Goal: Transaction & Acquisition: Download file/media

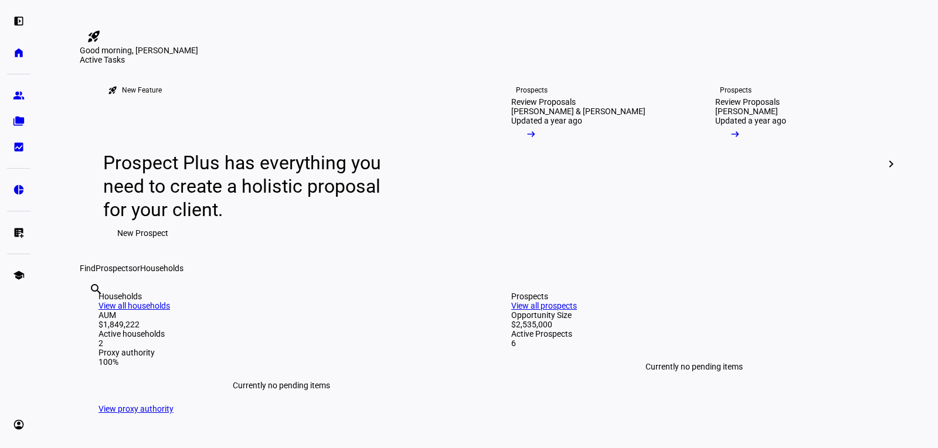
click at [487, 0] on div "Good morning, [PERSON_NAME]" at bounding box center [469, 0] width 938 height 0
click at [16, 128] on link "folder_copy Households" at bounding box center [18, 121] width 23 height 23
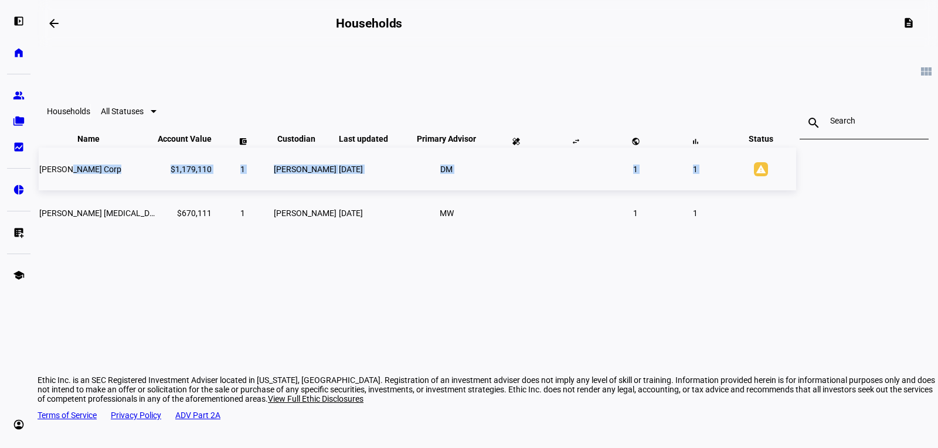
drag, startPoint x: 191, startPoint y: 193, endPoint x: 763, endPoint y: 197, distance: 572.1
click at [763, 190] on tr "[PERSON_NAME] Corp $1,179,110 1 [PERSON_NAME] [DATE] DM 1 1 warning [PERSON_NAM…" at bounding box center [417, 169] width 757 height 43
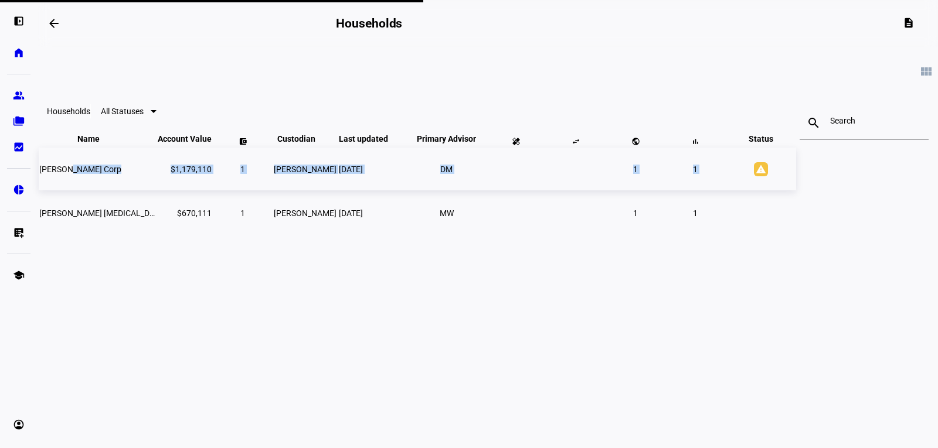
click at [724, 190] on td "1" at bounding box center [695, 169] width 59 height 43
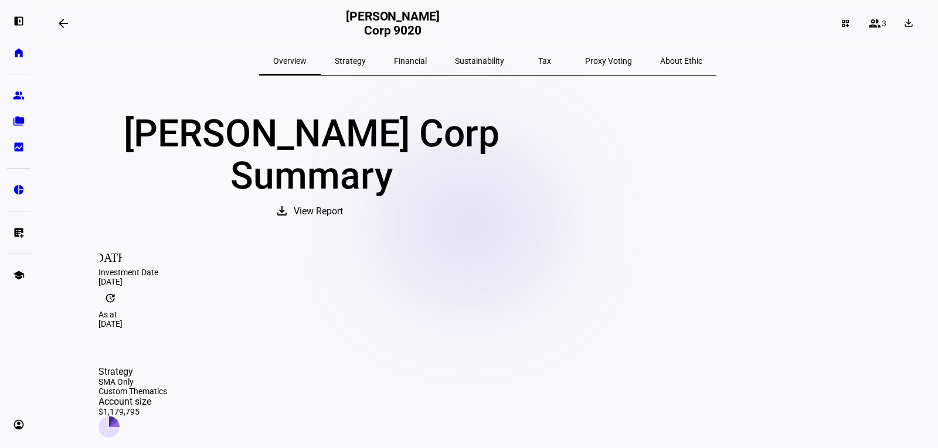
click at [67, 28] on mat-icon "arrow_backwards" at bounding box center [63, 23] width 14 height 14
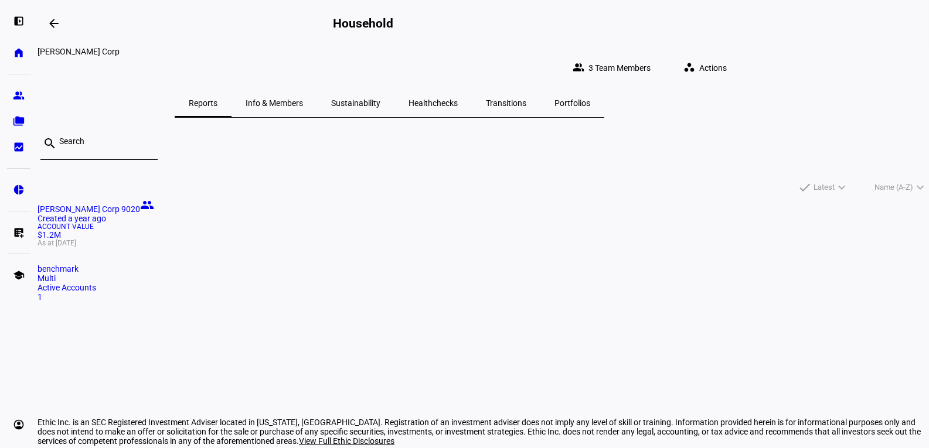
click at [303, 99] on span "Info & Members" at bounding box center [274, 103] width 57 height 8
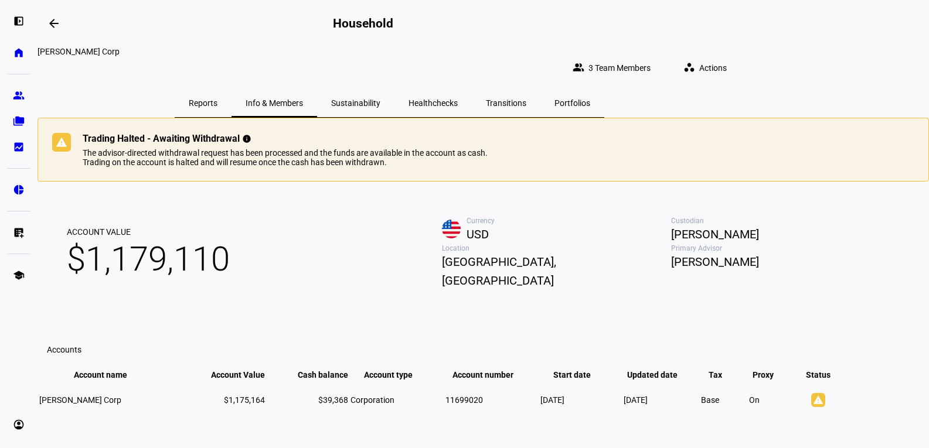
drag, startPoint x: 218, startPoint y: 178, endPoint x: 511, endPoint y: 189, distance: 293.3
click at [493, 167] on div "The advisor-directed withdrawal request has been processed and the funds are av…" at bounding box center [288, 157] width 410 height 19
click at [380, 99] on span "Sustainability" at bounding box center [355, 103] width 49 height 8
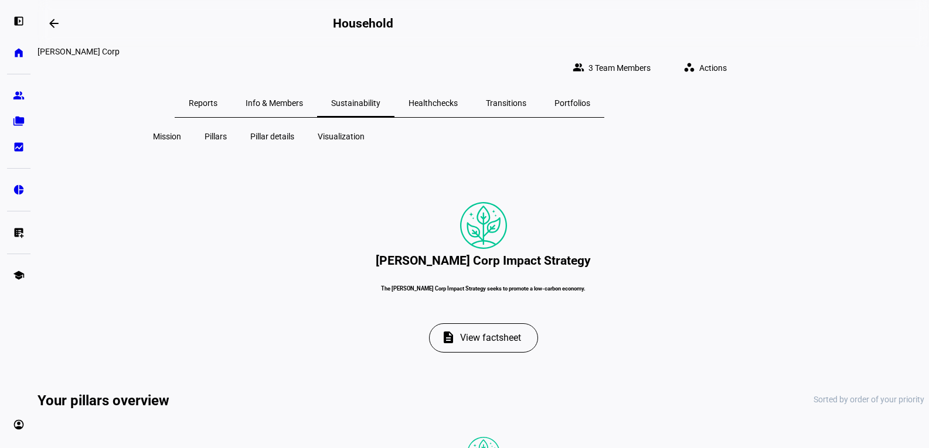
click at [458, 99] on span "Healthchecks" at bounding box center [433, 103] width 49 height 8
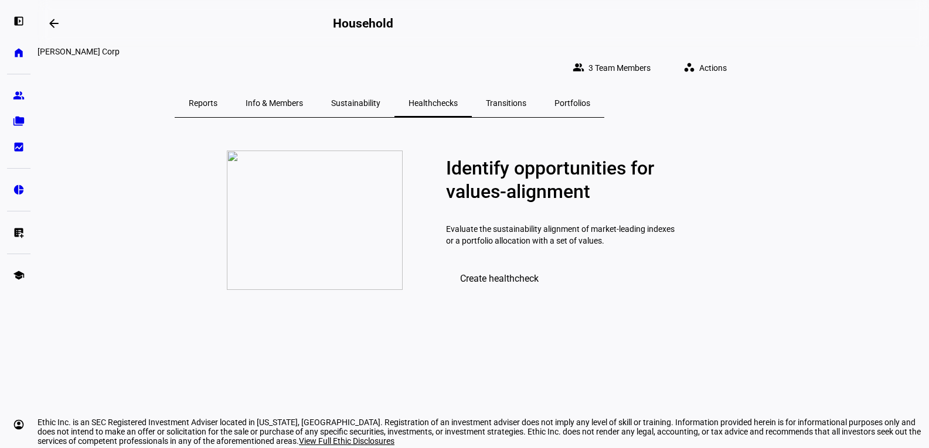
click at [526, 99] on span "Transitions" at bounding box center [506, 103] width 40 height 8
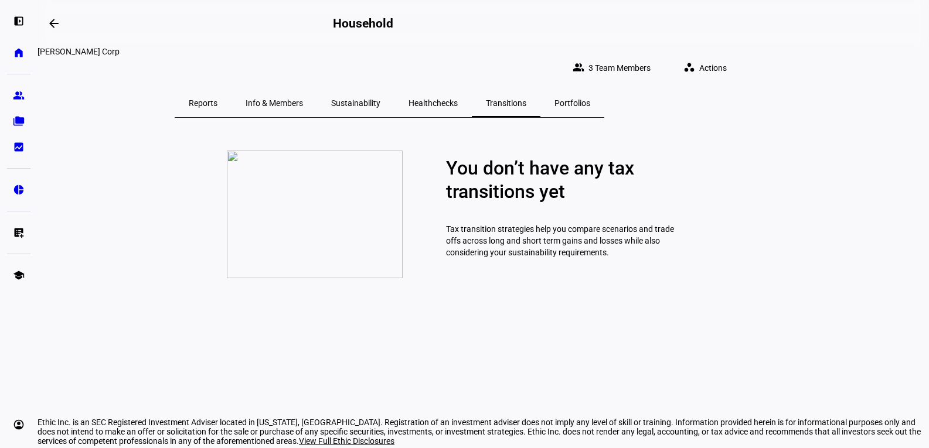
click at [590, 99] on span "Portfolios" at bounding box center [572, 103] width 36 height 8
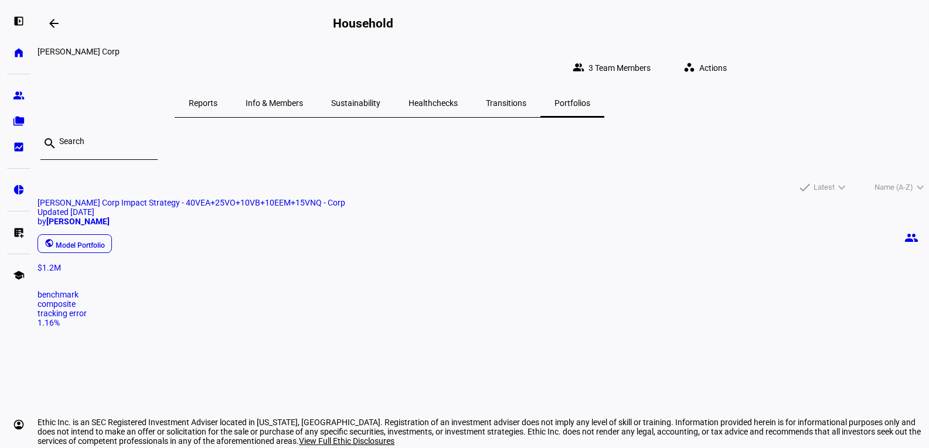
click at [526, 99] on span "Transitions" at bounding box center [506, 103] width 40 height 8
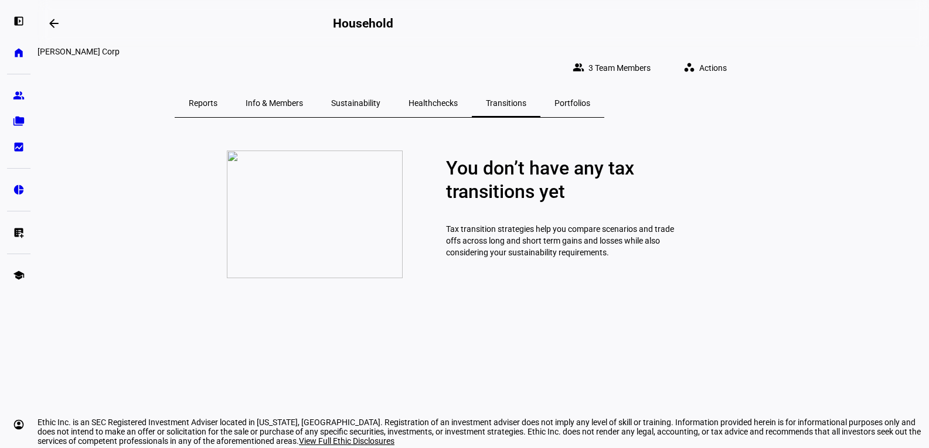
click at [380, 99] on span "Sustainability" at bounding box center [355, 103] width 49 height 8
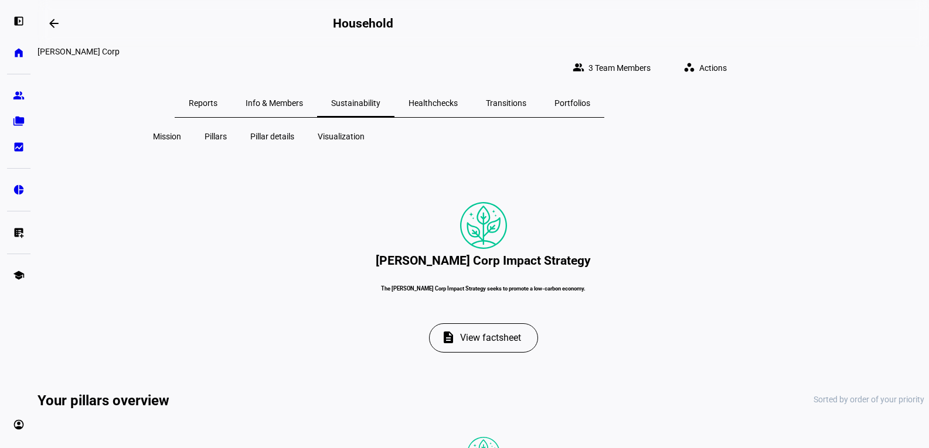
click at [303, 99] on span "Info & Members" at bounding box center [274, 103] width 57 height 8
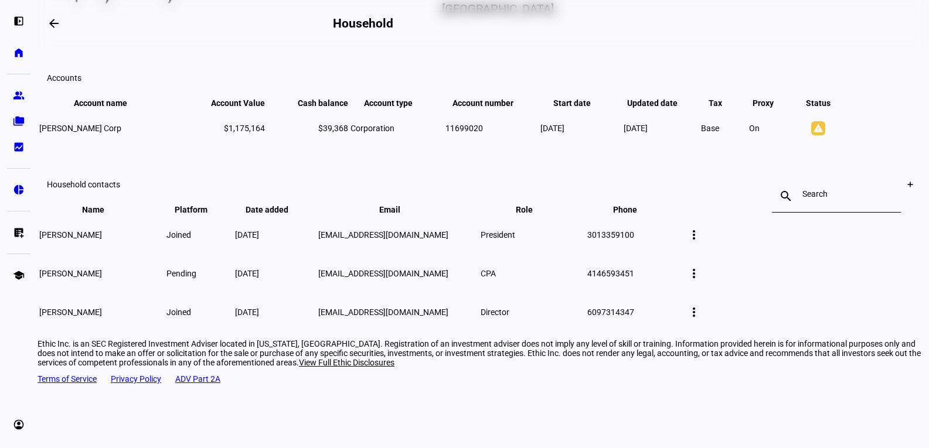
scroll to position [292, 0]
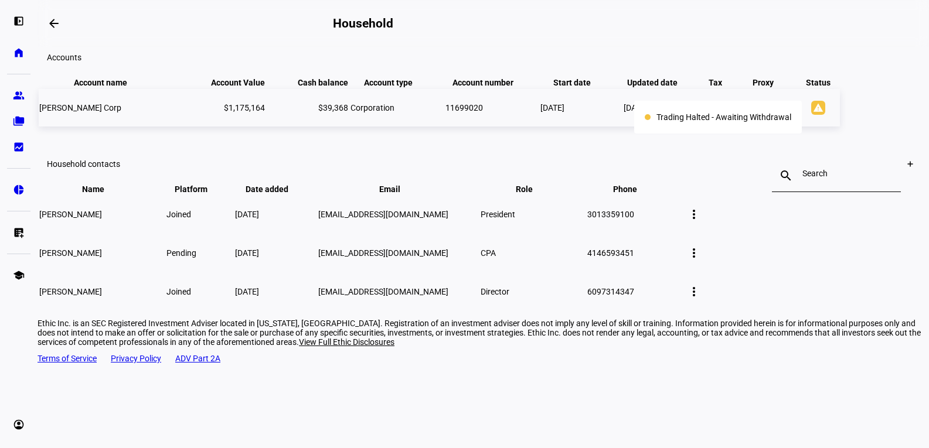
click at [811, 115] on mat-icon "warning" at bounding box center [818, 108] width 14 height 14
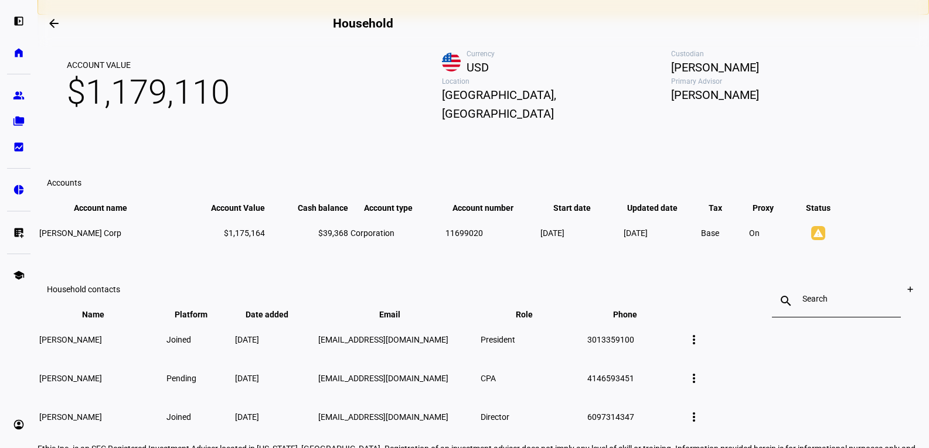
scroll to position [0, 0]
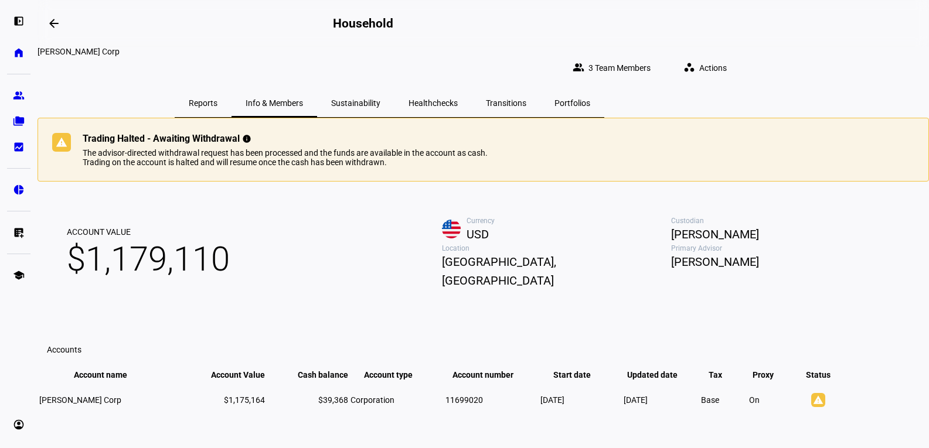
click at [217, 100] on span "Reports" at bounding box center [203, 103] width 29 height 28
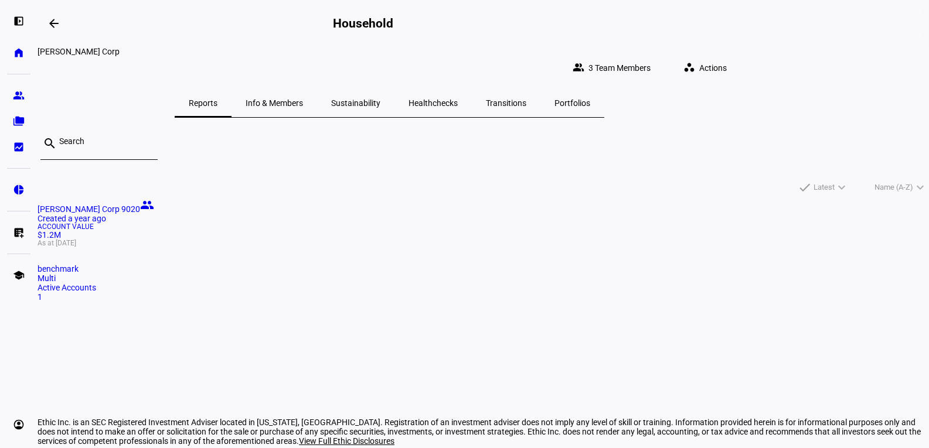
click at [727, 57] on span "Actions" at bounding box center [713, 67] width 28 height 23
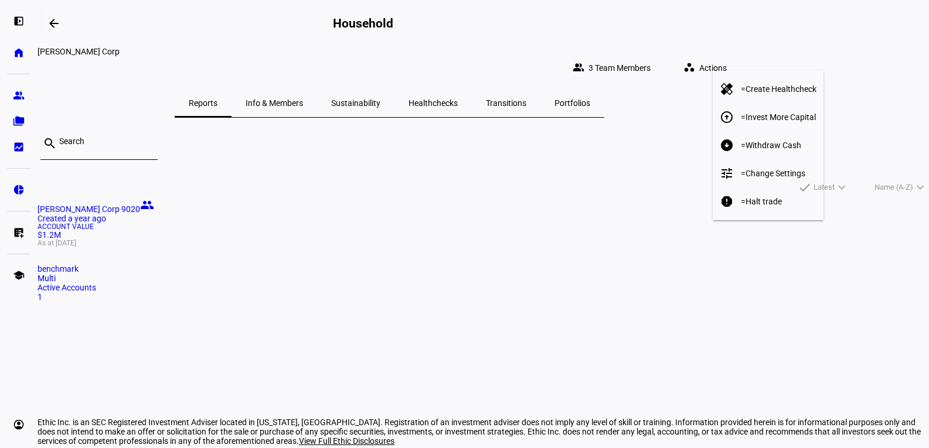
click at [21, 147] on div at bounding box center [464, 224] width 929 height 448
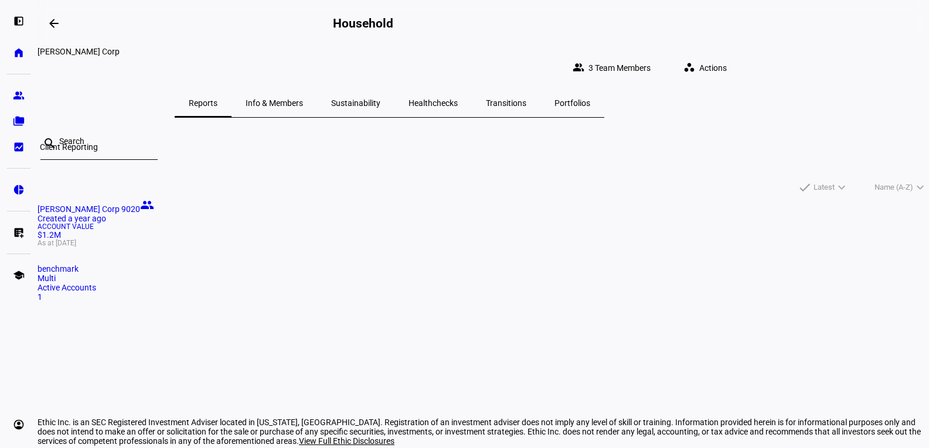
click at [21, 147] on eth-mat-symbol "bid_landscape" at bounding box center [19, 147] width 12 height 12
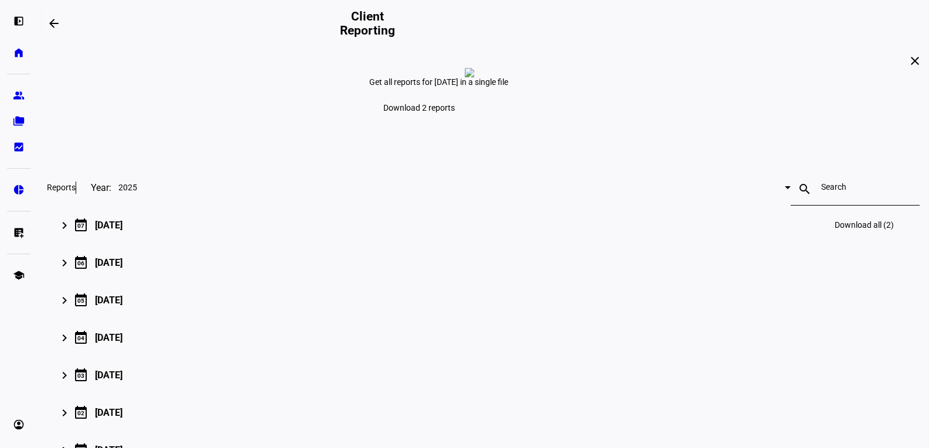
click at [72, 233] on mat-icon "keyboard_arrow_right" at bounding box center [64, 226] width 14 height 14
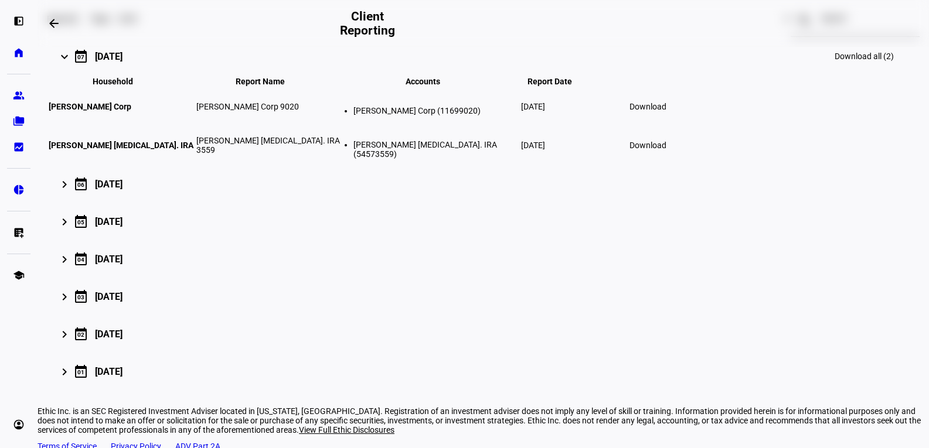
scroll to position [176, 0]
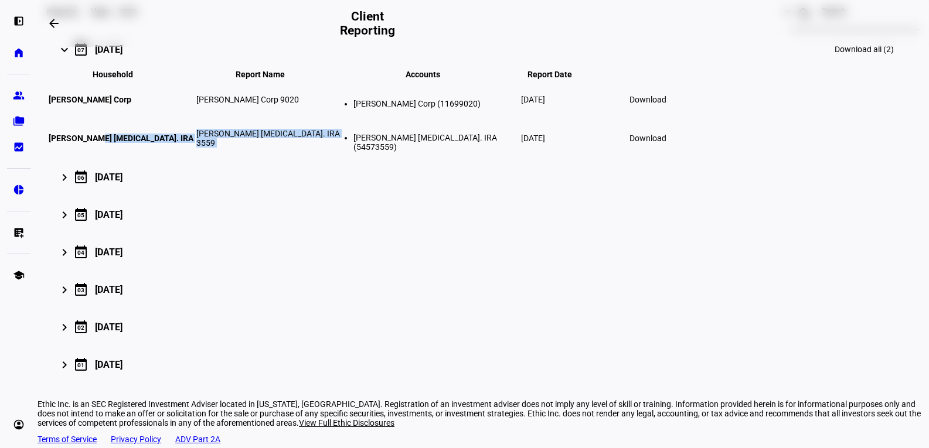
drag, startPoint x: 202, startPoint y: 245, endPoint x: 462, endPoint y: 254, distance: 261.0
click at [462, 157] on tr "[PERSON_NAME] [MEDICAL_DATA]. [PERSON_NAME] [PERSON_NAME] [MEDICAL_DATA]. IRA 3…" at bounding box center [361, 139] width 626 height 38
click at [342, 157] on td "[PERSON_NAME] [MEDICAL_DATA]. IRA 3559" at bounding box center [269, 139] width 147 height 38
click at [666, 143] on span "Download" at bounding box center [647, 138] width 37 height 9
click at [666, 104] on span "Download" at bounding box center [647, 99] width 37 height 9
